Goal: Complete application form

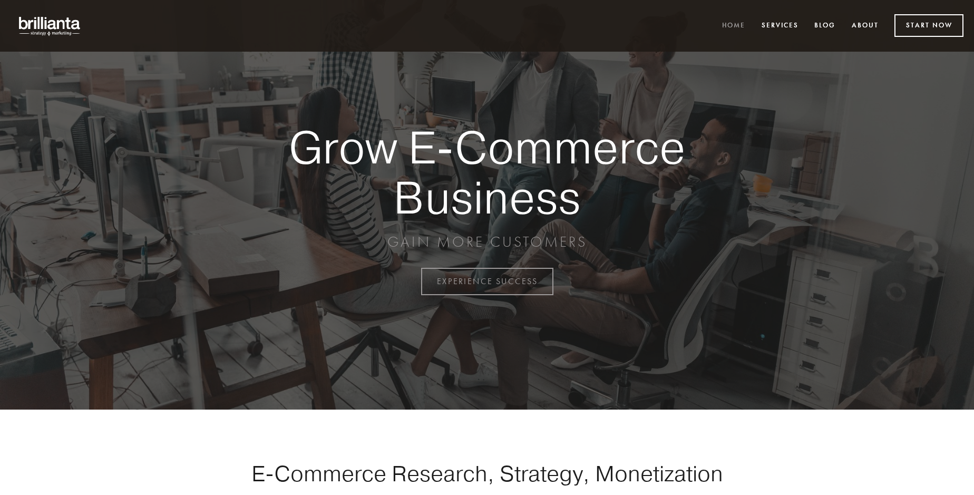
scroll to position [2764, 0]
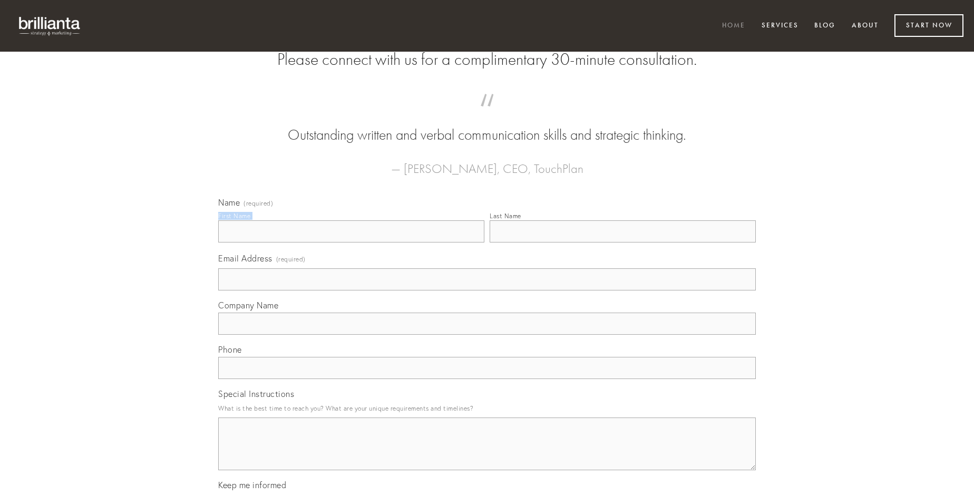
type input "[PERSON_NAME]"
click at [623, 243] on input "Last Name" at bounding box center [623, 231] width 266 height 22
type input "[PERSON_NAME]"
click at [487, 291] on input "Email Address (required)" at bounding box center [487, 279] width 538 height 22
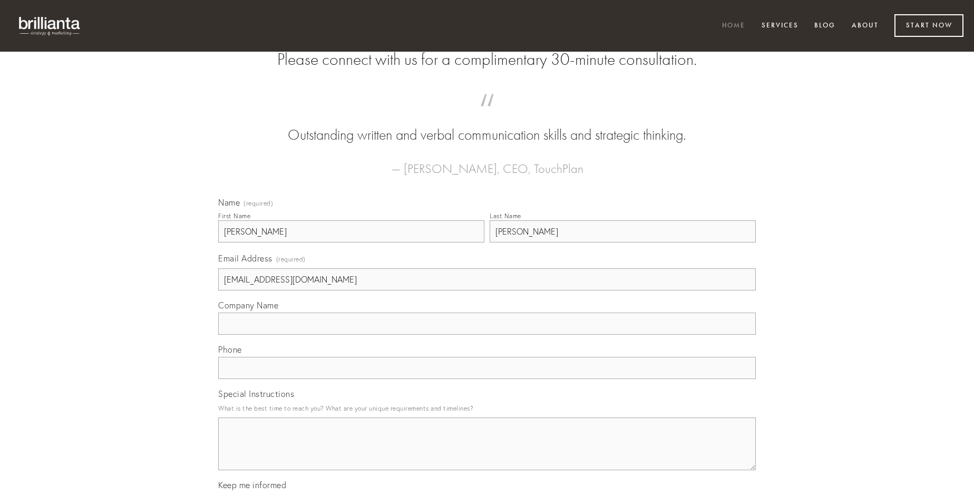
type input "[EMAIL_ADDRESS][DOMAIN_NAME]"
click at [487, 335] on input "Company Name" at bounding box center [487, 324] width 538 height 22
type input "delinquo"
click at [487, 379] on input "text" at bounding box center [487, 368] width 538 height 22
click at [487, 453] on textarea "Special Instructions" at bounding box center [487, 444] width 538 height 53
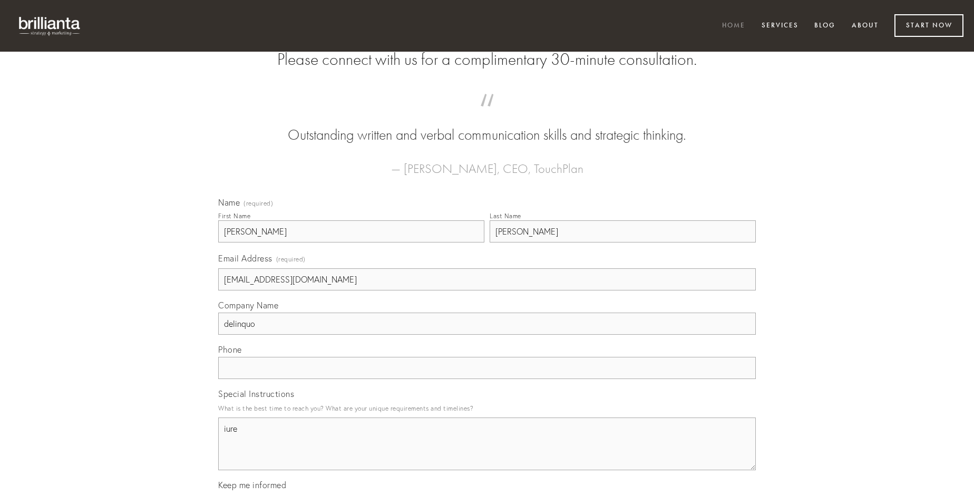
type textarea "iure"
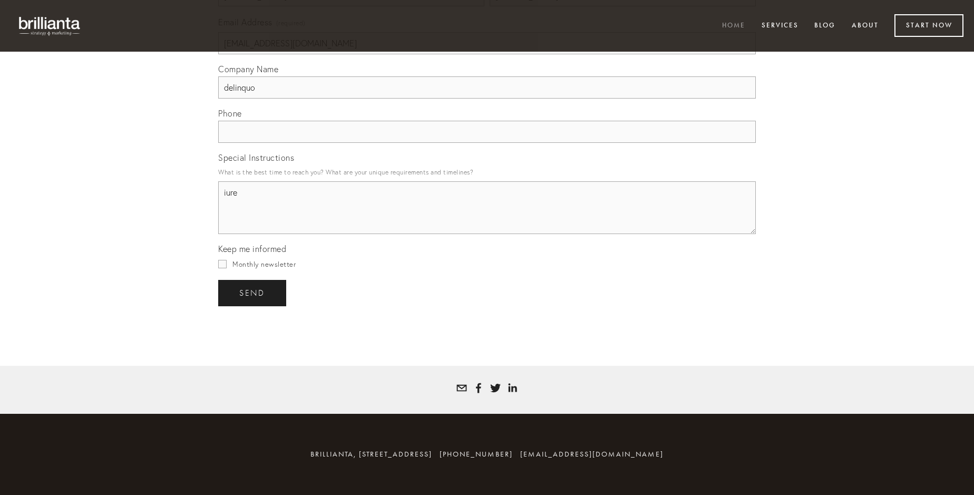
click at [253, 293] on span "send" at bounding box center [252, 292] width 26 height 9
